Goal: Information Seeking & Learning: Compare options

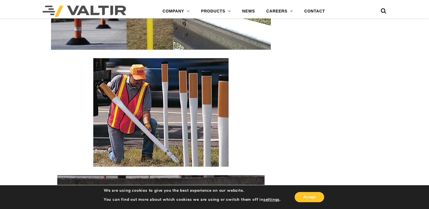
scroll to position [964, 0]
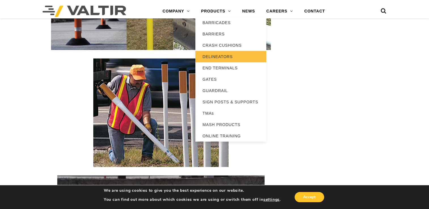
click at [210, 53] on link "DELINEATORS" at bounding box center [230, 56] width 71 height 11
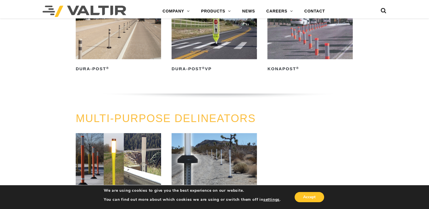
scroll to position [85, 0]
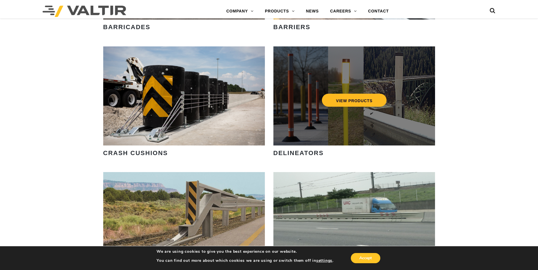
scroll to position [482, 0]
click at [341, 101] on link "VIEW PRODUCTS" at bounding box center [354, 100] width 65 height 13
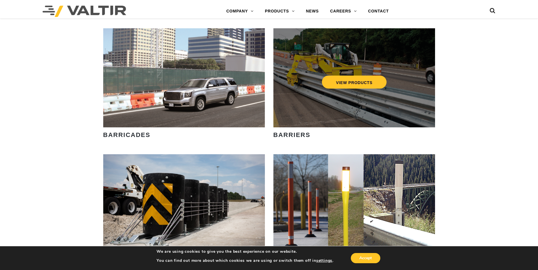
scroll to position [369, 0]
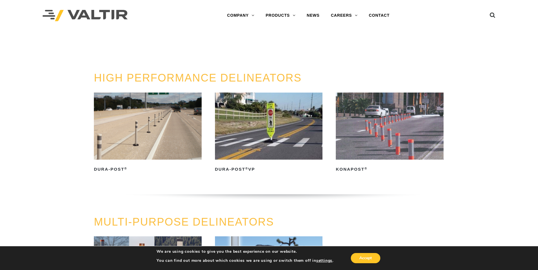
click at [376, 128] on img at bounding box center [390, 126] width 108 height 67
click at [154, 129] on img at bounding box center [148, 126] width 108 height 67
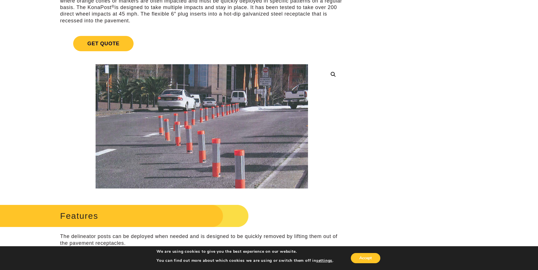
scroll to position [85, 0]
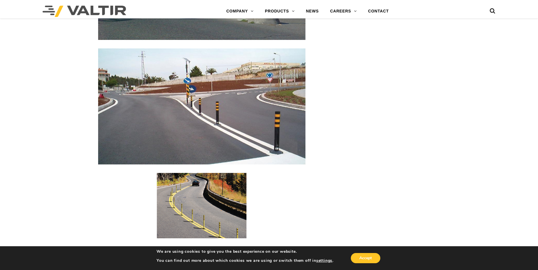
scroll to position [1077, 0]
